Goal: Task Accomplishment & Management: Manage account settings

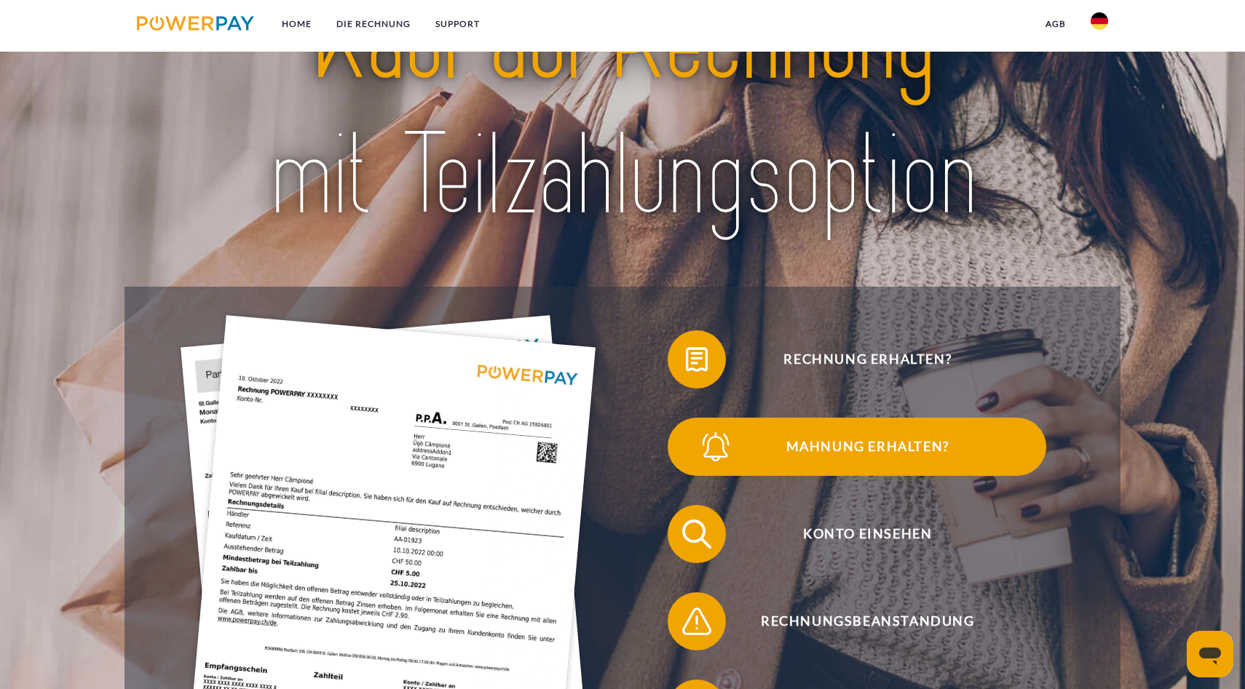
scroll to position [146, 0]
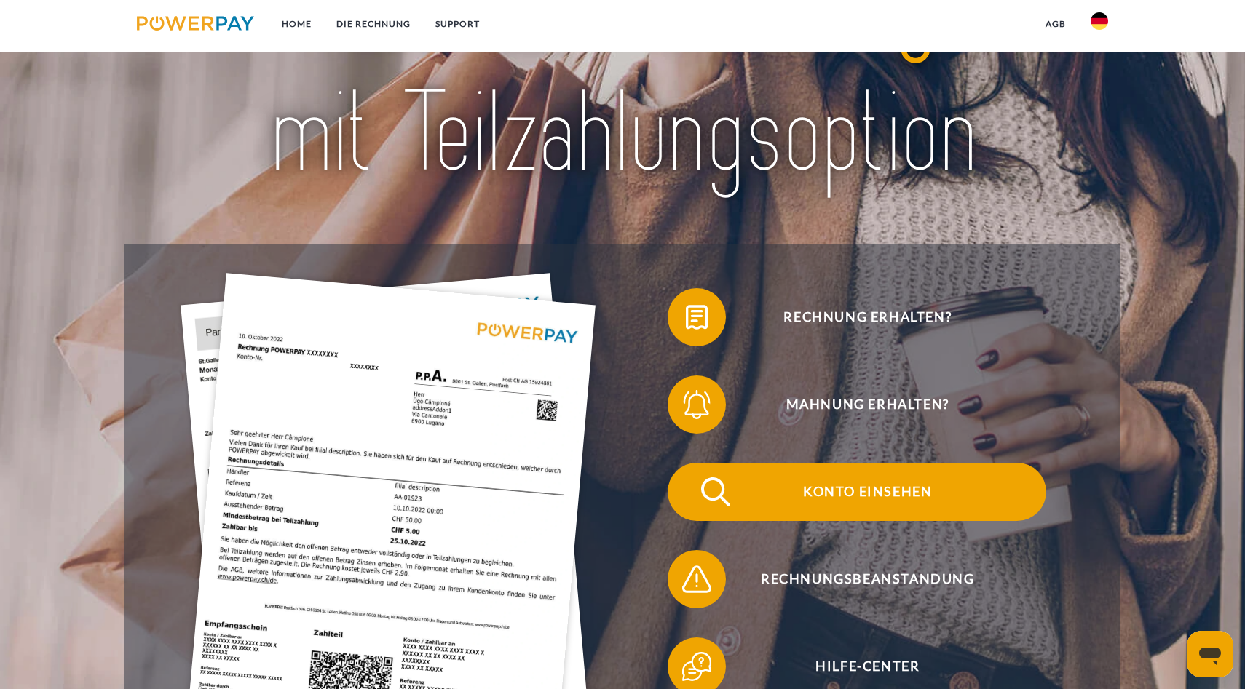
click at [861, 493] on span "Konto einsehen" at bounding box center [867, 492] width 357 height 58
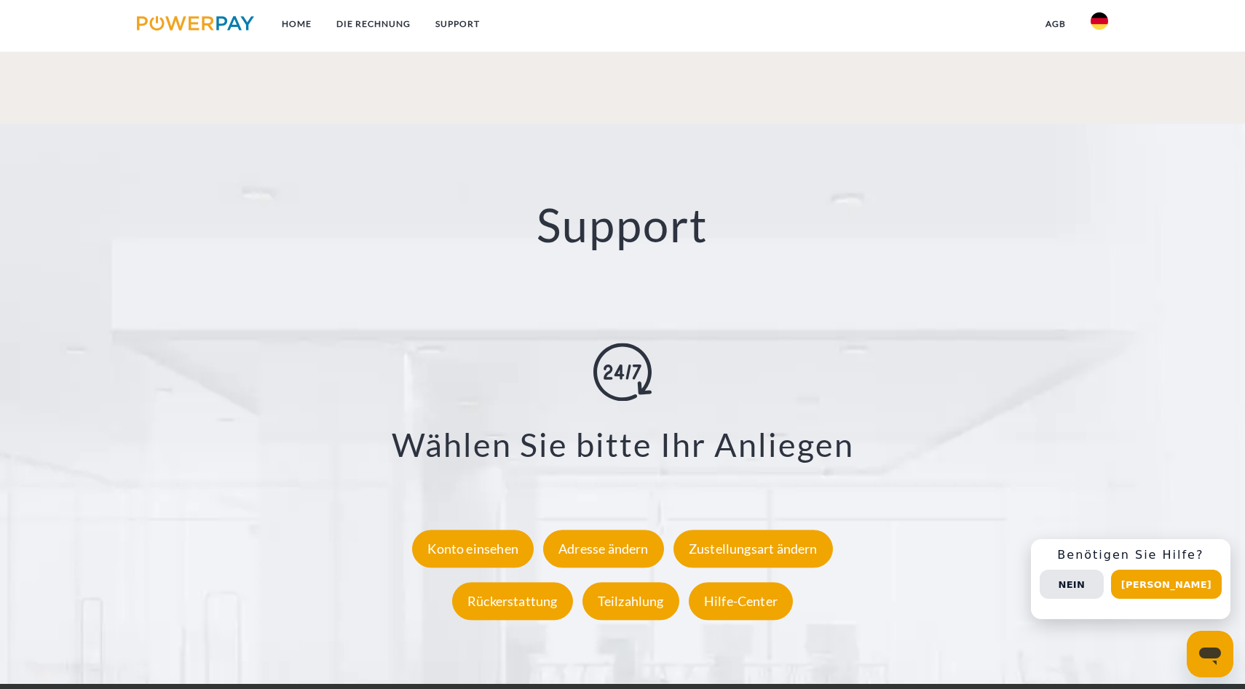
scroll to position [2768, 0]
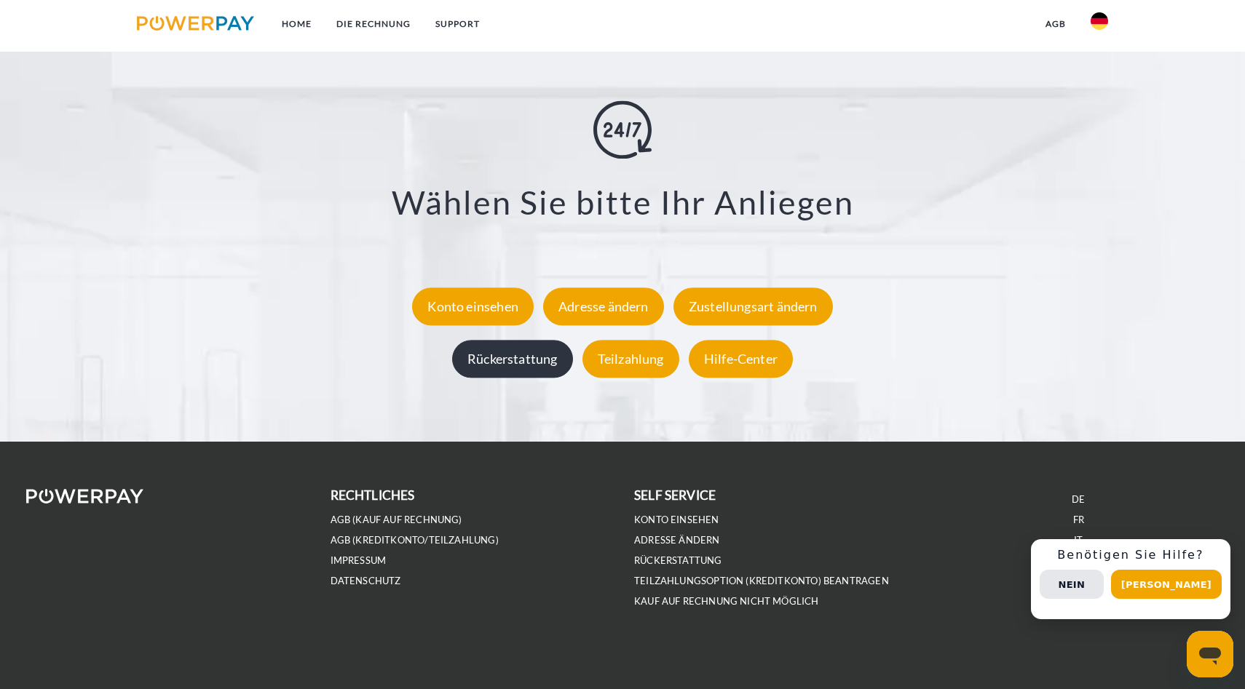
click at [549, 365] on div "Rückerstattung" at bounding box center [512, 359] width 121 height 38
